Goal: Share content

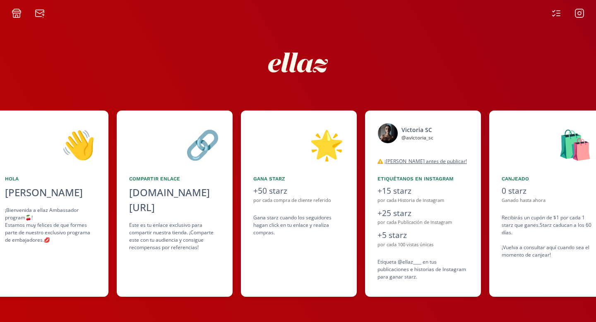
scroll to position [0, 248]
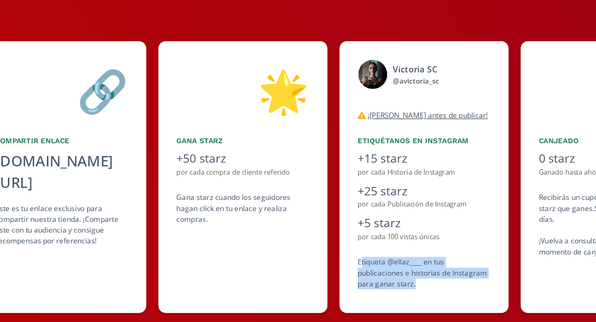
drag, startPoint x: 378, startPoint y: 262, endPoint x: 423, endPoint y: 274, distance: 46.7
click at [423, 274] on div "Etiqueta @ellaz____ en tus publicaciones e historias de Instagram para ganar st…" at bounding box center [421, 269] width 91 height 22
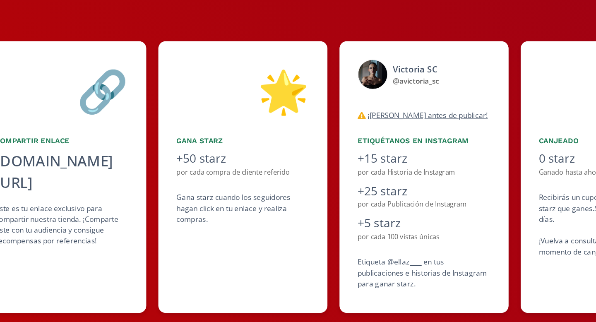
click at [423, 276] on div "Etiqueta @ellaz____ en tus publicaciones e historias de Instagram para ganar st…" at bounding box center [421, 269] width 91 height 22
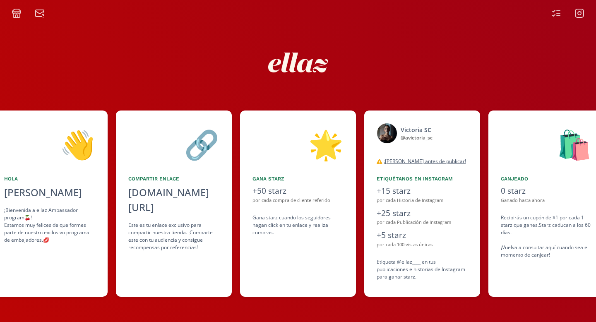
click at [355, 72] on div at bounding box center [298, 63] width 496 height 88
click at [163, 180] on div "Compartir Enlace" at bounding box center [173, 178] width 91 height 7
click at [165, 179] on div "Compartir Enlace" at bounding box center [173, 178] width 91 height 7
click at [169, 192] on div "[DOMAIN_NAME][URL]" at bounding box center [173, 200] width 91 height 30
copy div "[DOMAIN_NAME][URL]"
